Goal: Transaction & Acquisition: Purchase product/service

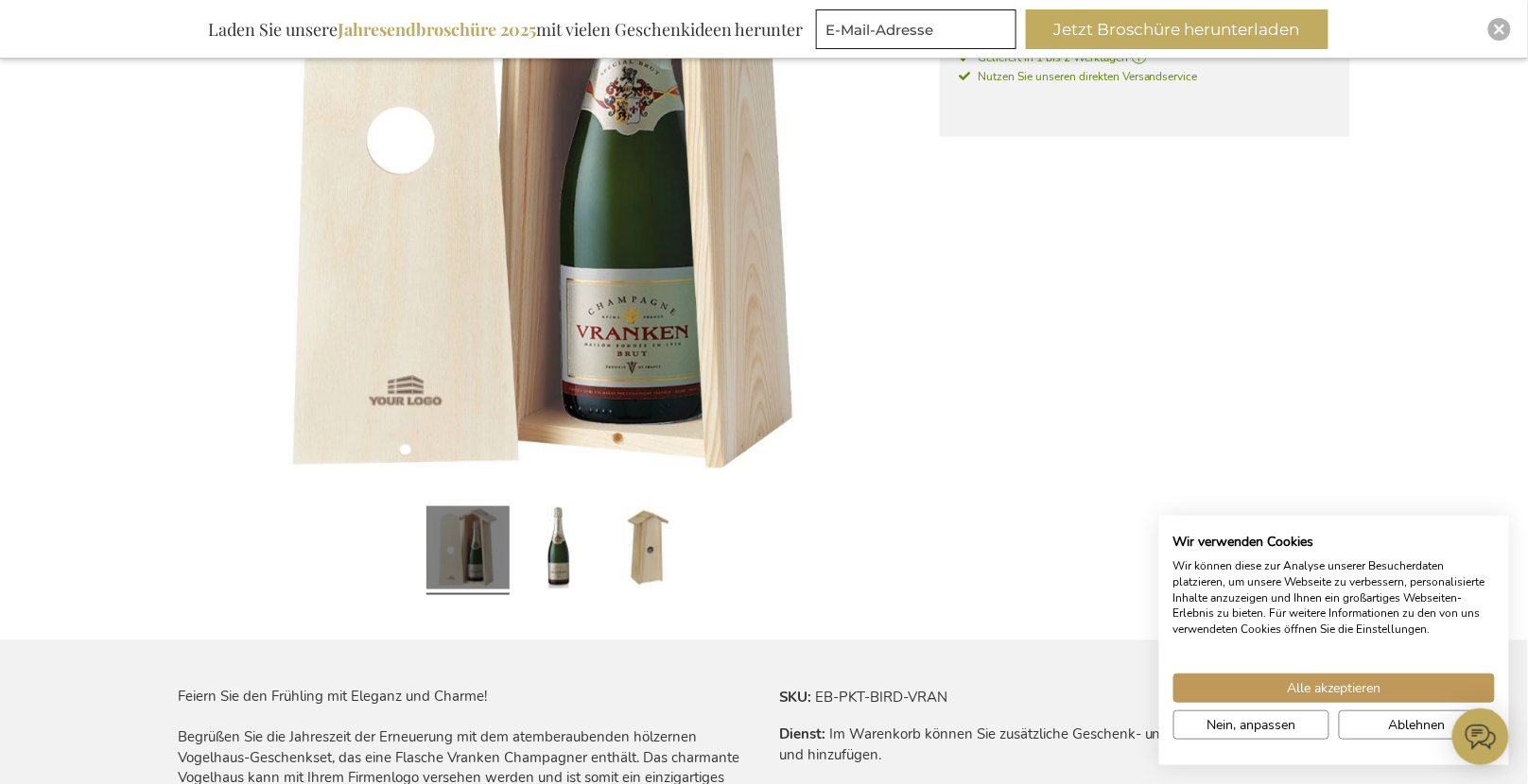
scroll to position [581, 0]
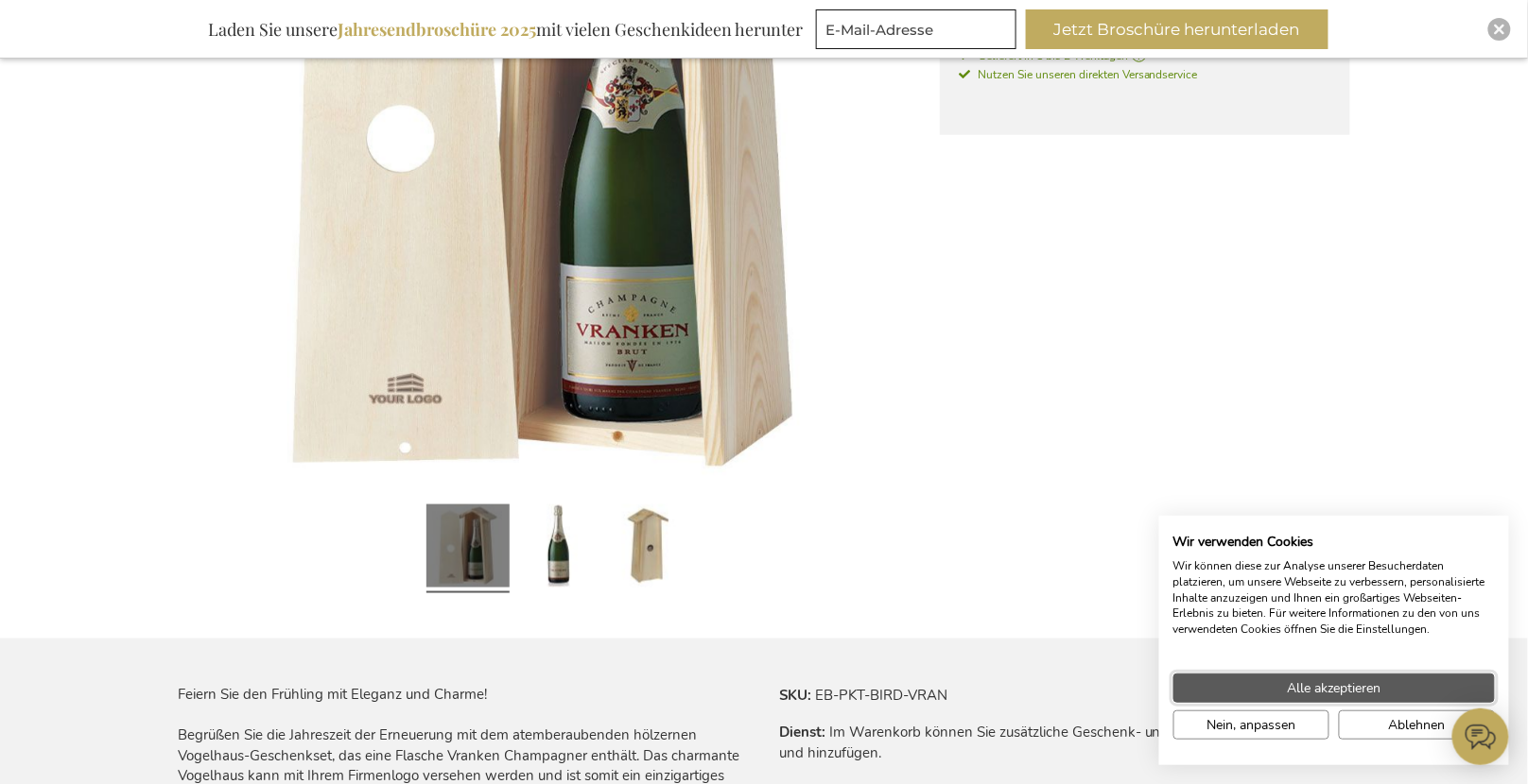
click at [1311, 681] on span "Alle akzeptieren" at bounding box center [1334, 688] width 94 height 20
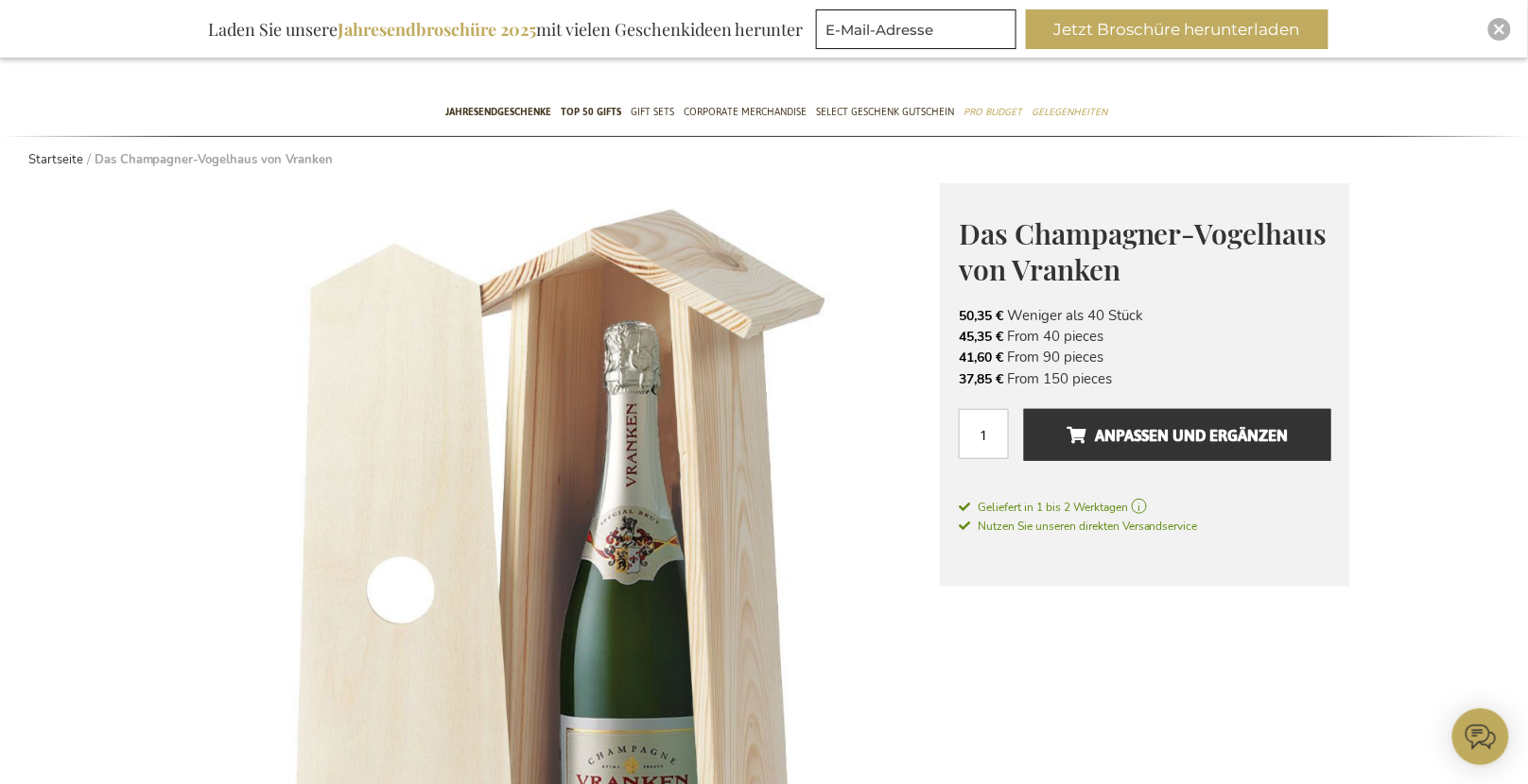
scroll to position [133, 0]
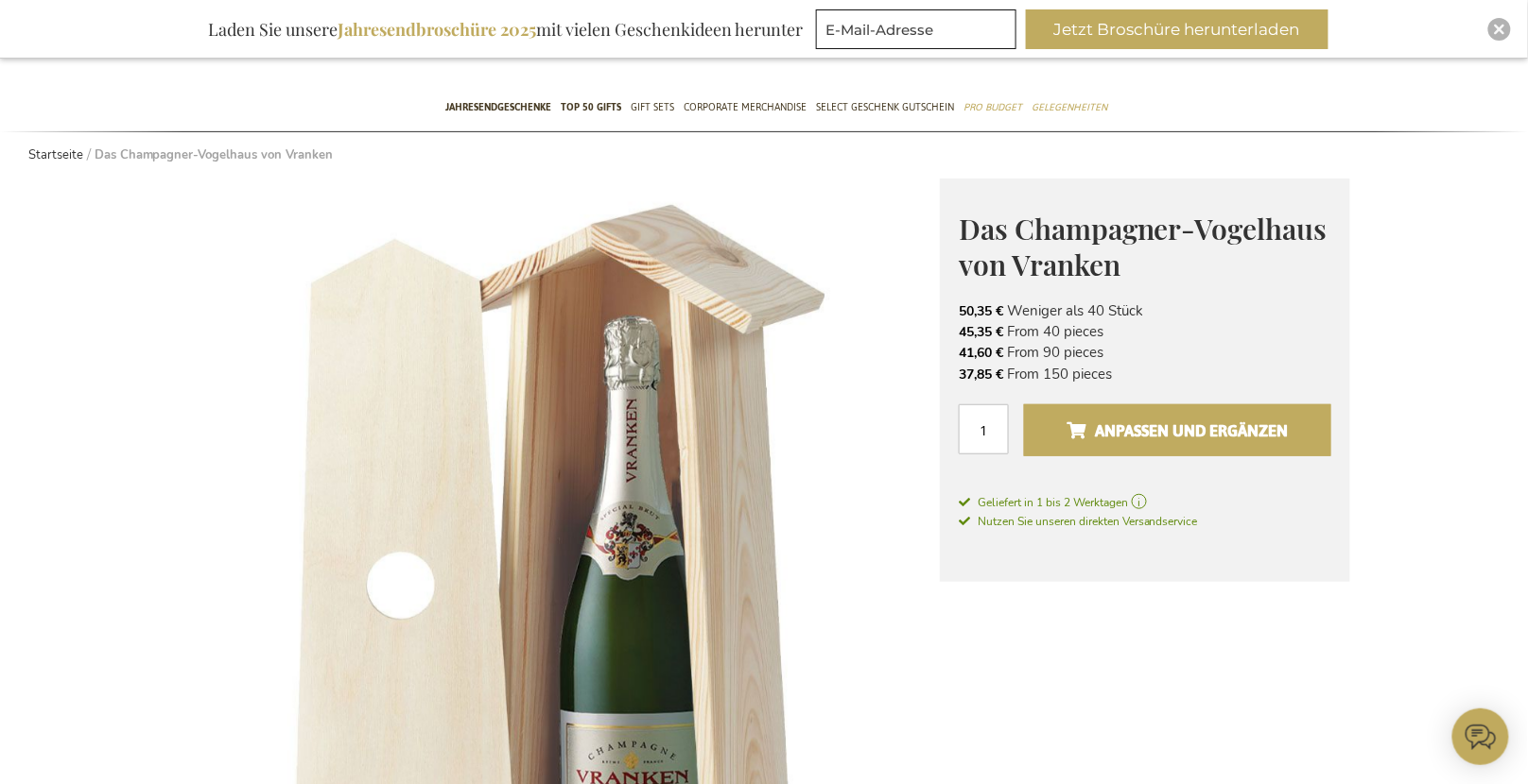
click at [1135, 444] on span "Anpassen und ergänzen" at bounding box center [1177, 431] width 221 height 31
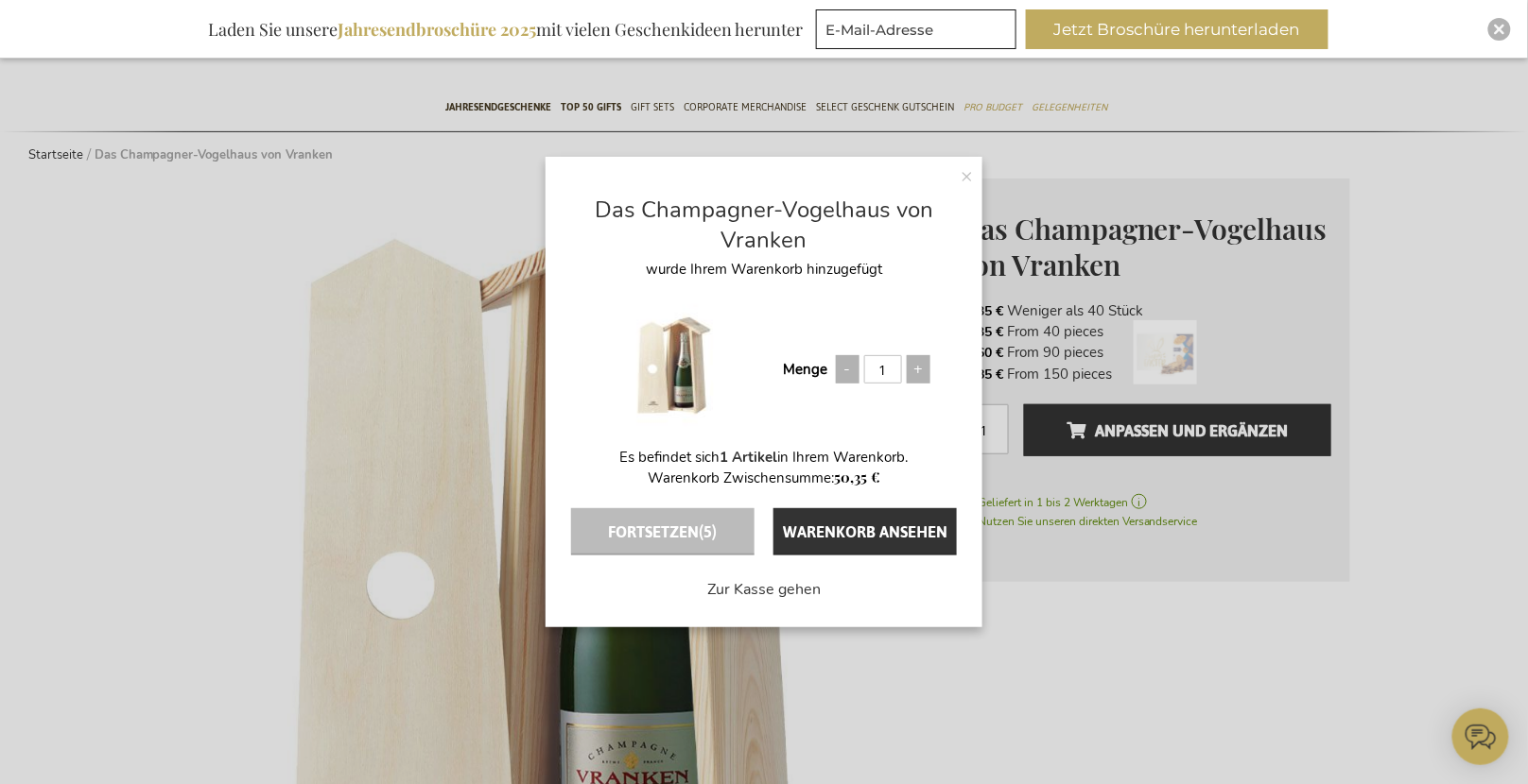
scroll to position [136, 0]
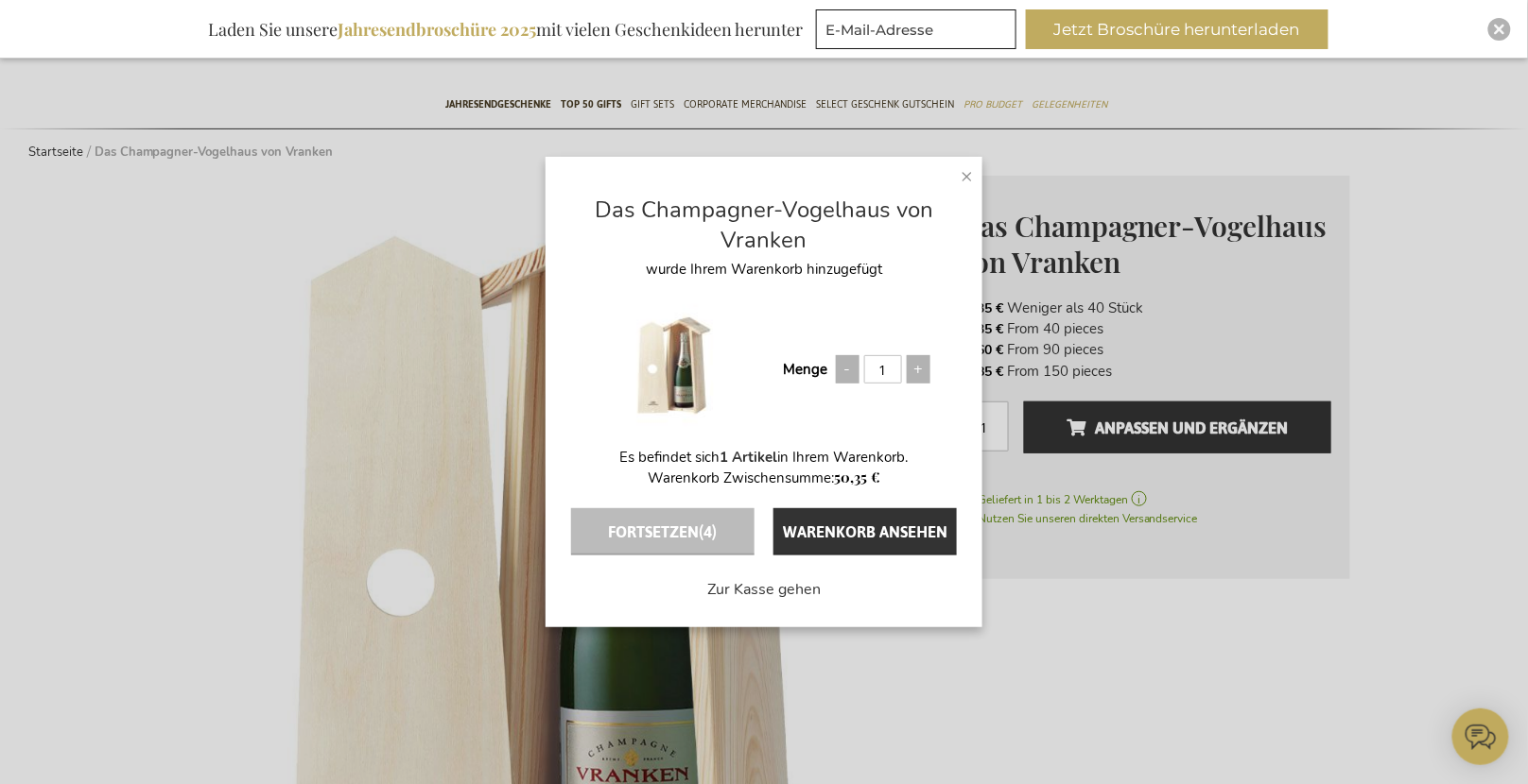
click at [966, 171] on span "×" at bounding box center [967, 176] width 12 height 29
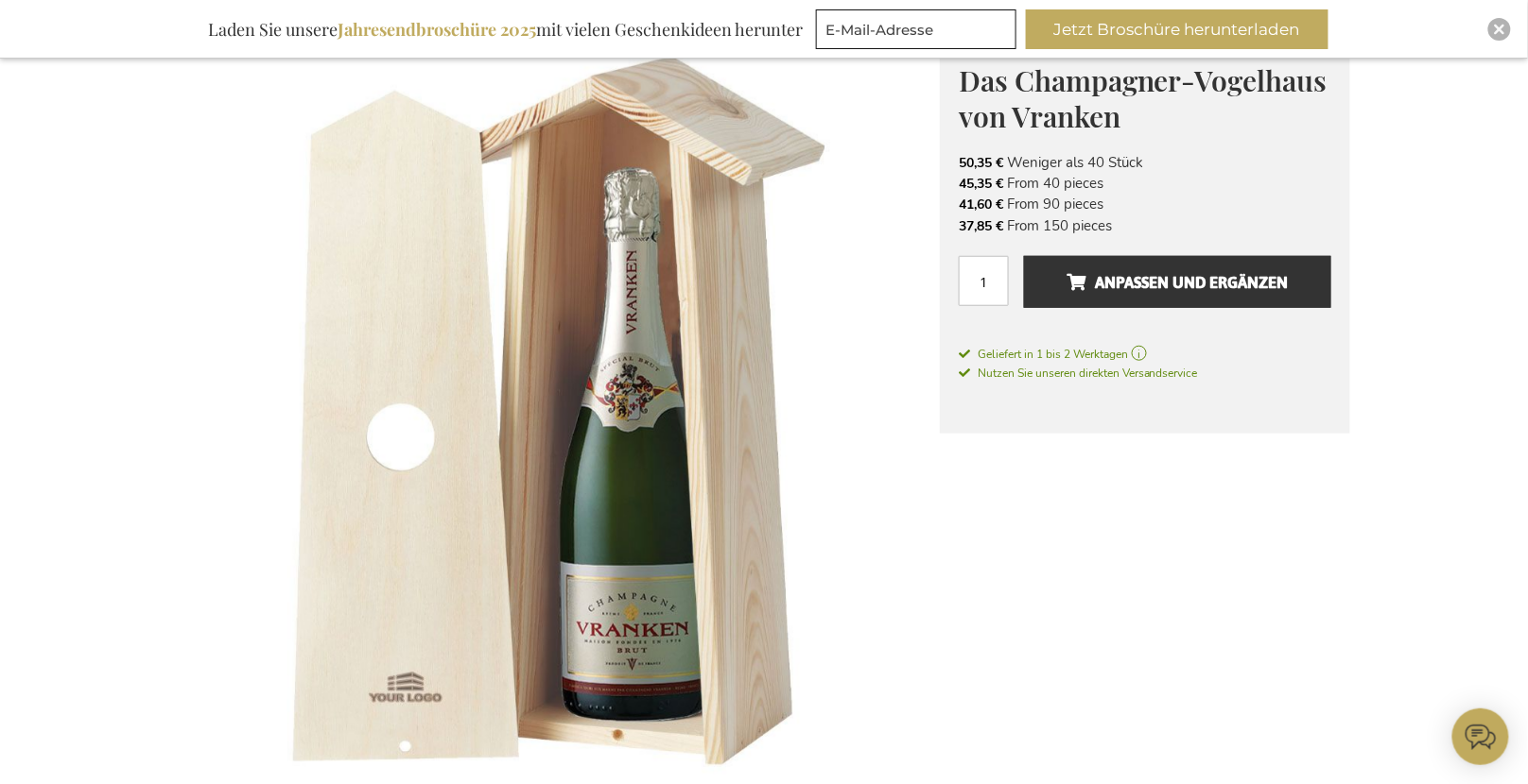
scroll to position [283, 0]
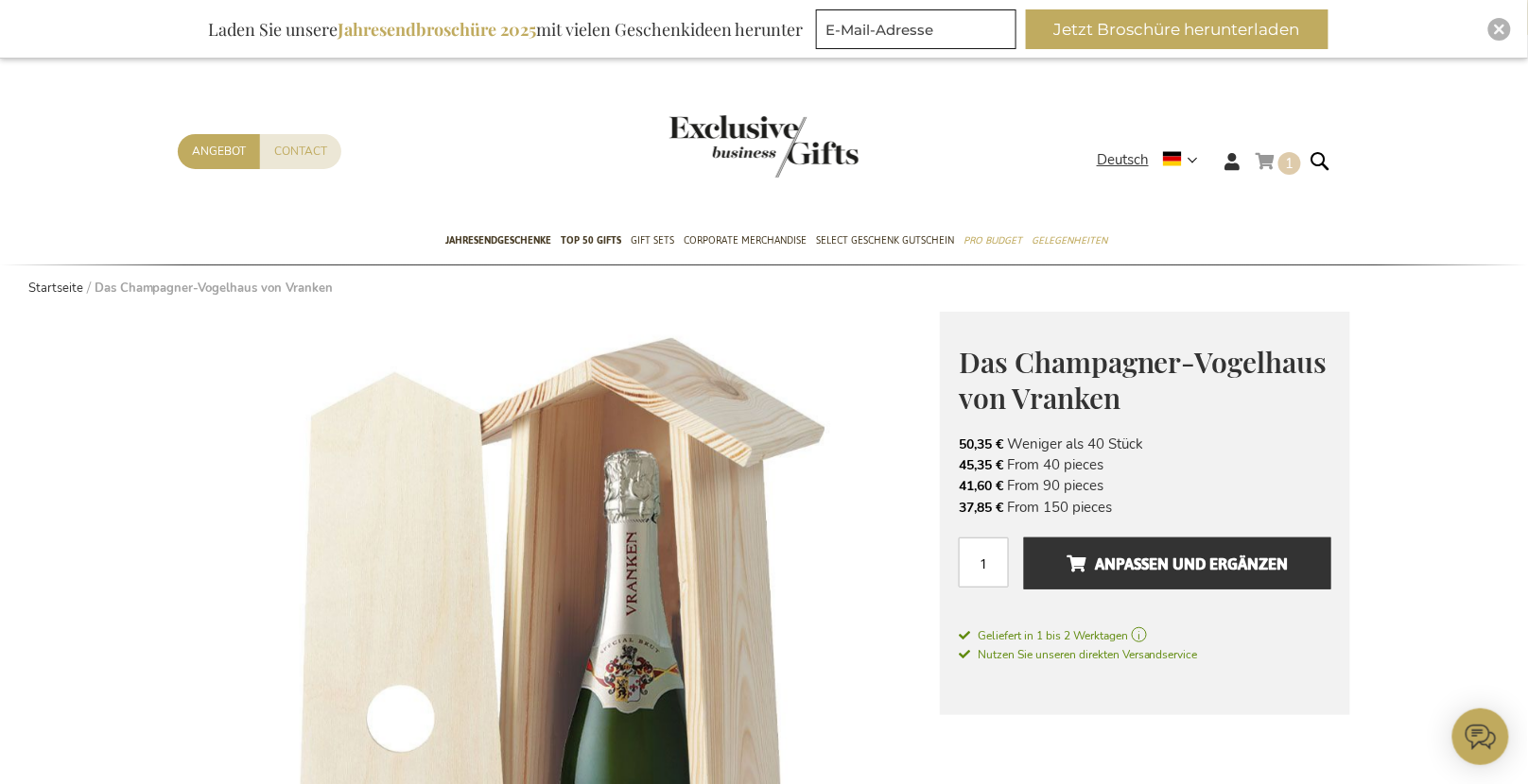
click at [1264, 153] on link "Mein Warenkorb 1 1 items" at bounding box center [1277, 165] width 45 height 32
